Goal: Information Seeking & Learning: Learn about a topic

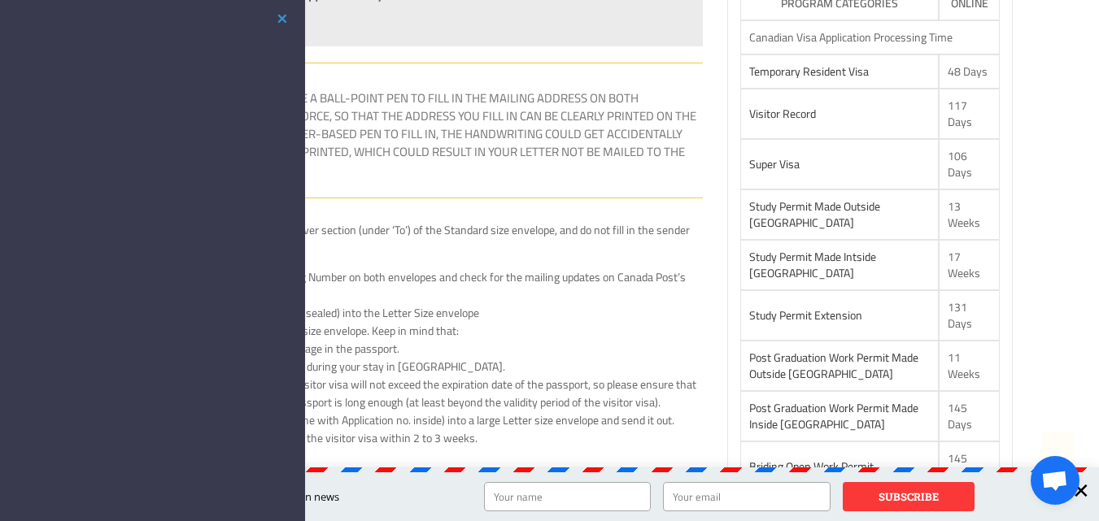
scroll to position [473, 0]
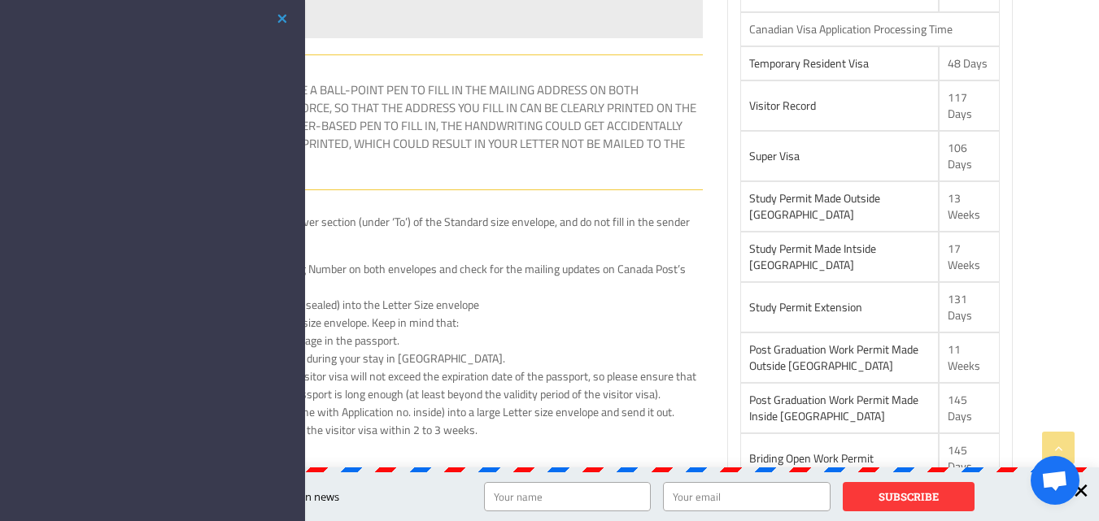
drag, startPoint x: 1104, startPoint y: 53, endPoint x: 1100, endPoint y: 99, distance: 46.5
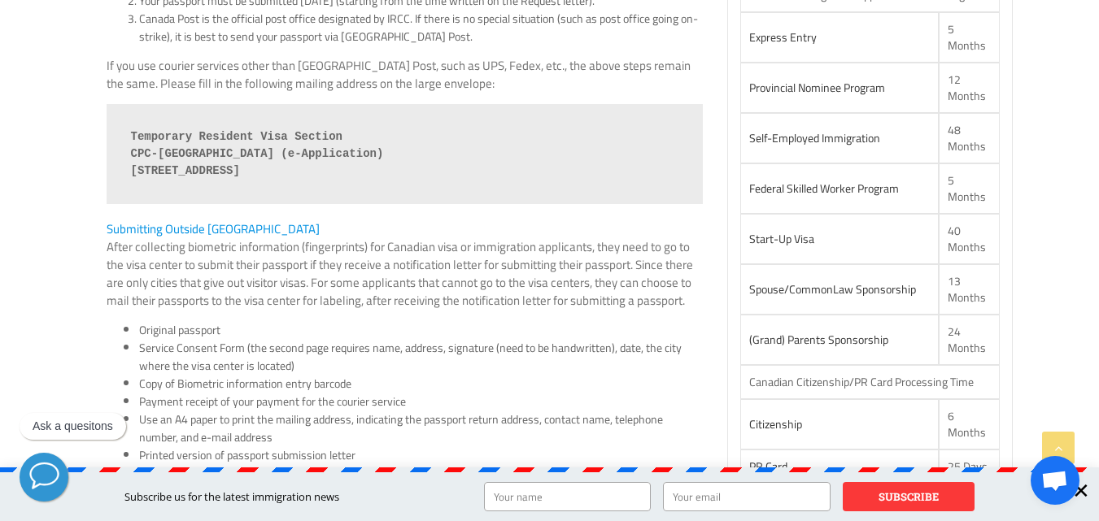
scroll to position [970, 0]
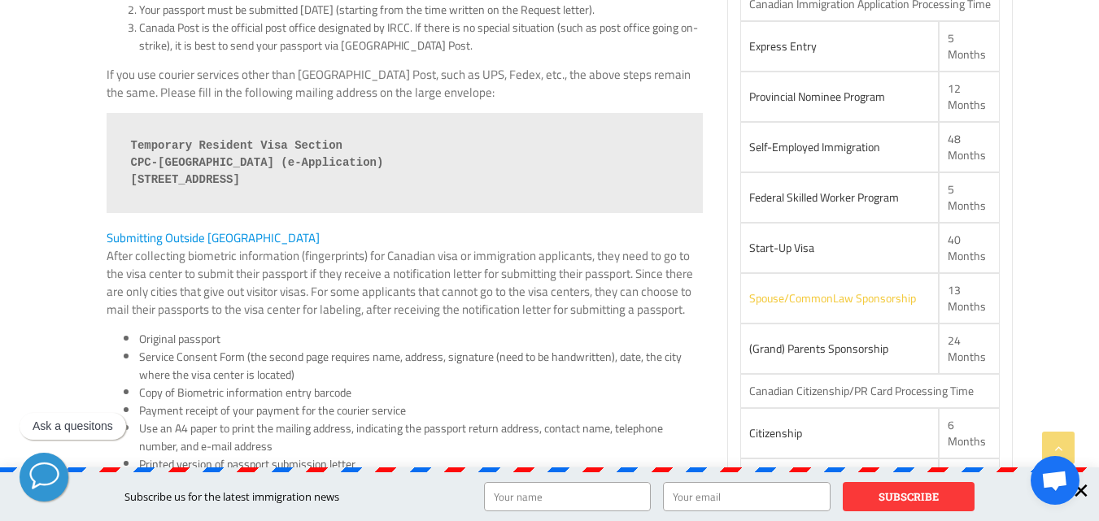
drag, startPoint x: 911, startPoint y: 229, endPoint x: 789, endPoint y: 229, distance: 122.0
click at [789, 288] on link "Spouse/CommonLaw Sponsorship" at bounding box center [832, 298] width 167 height 21
